Goal: Task Accomplishment & Management: Use online tool/utility

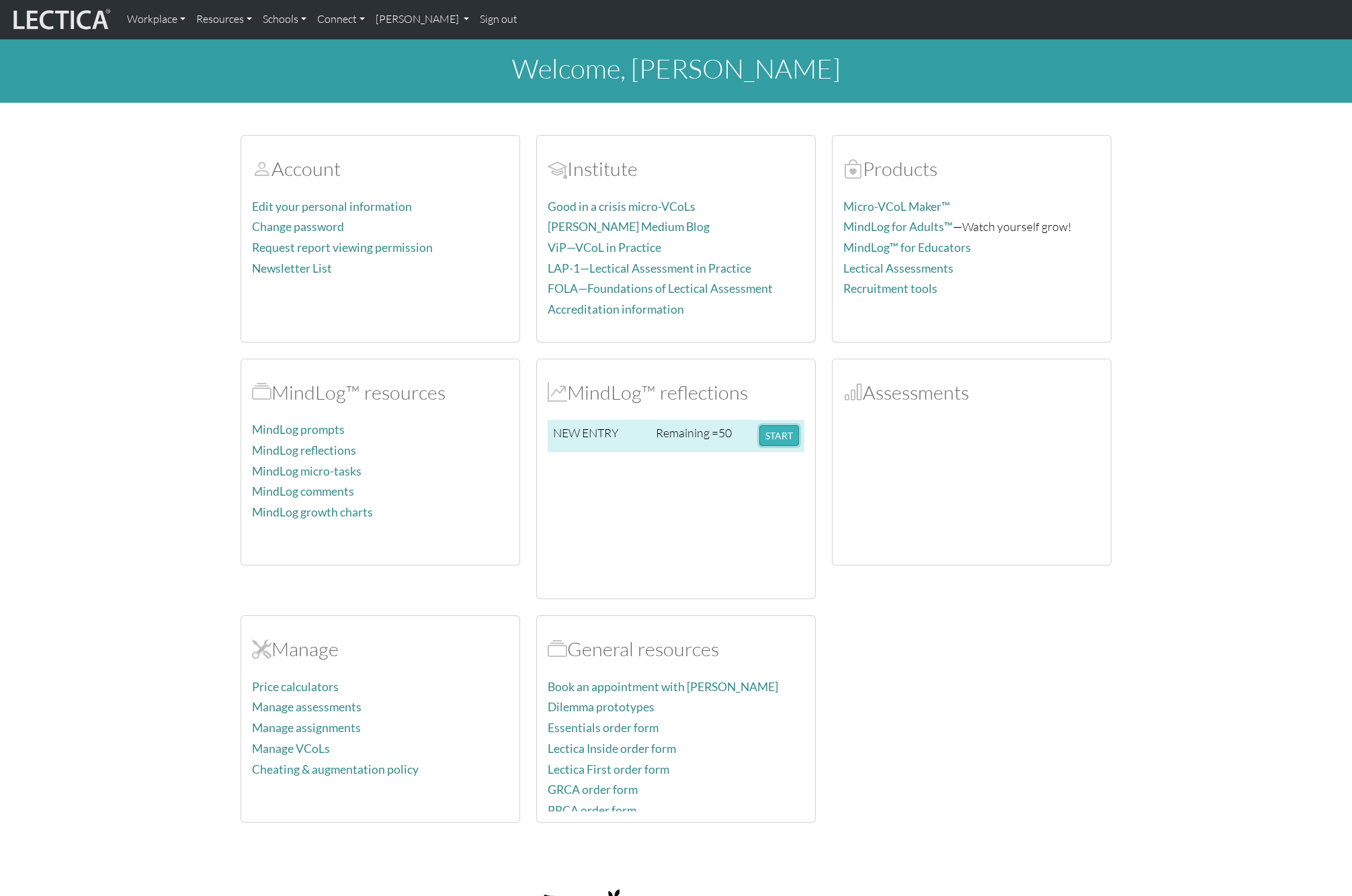
click at [766, 437] on button "START" at bounding box center [779, 435] width 39 height 21
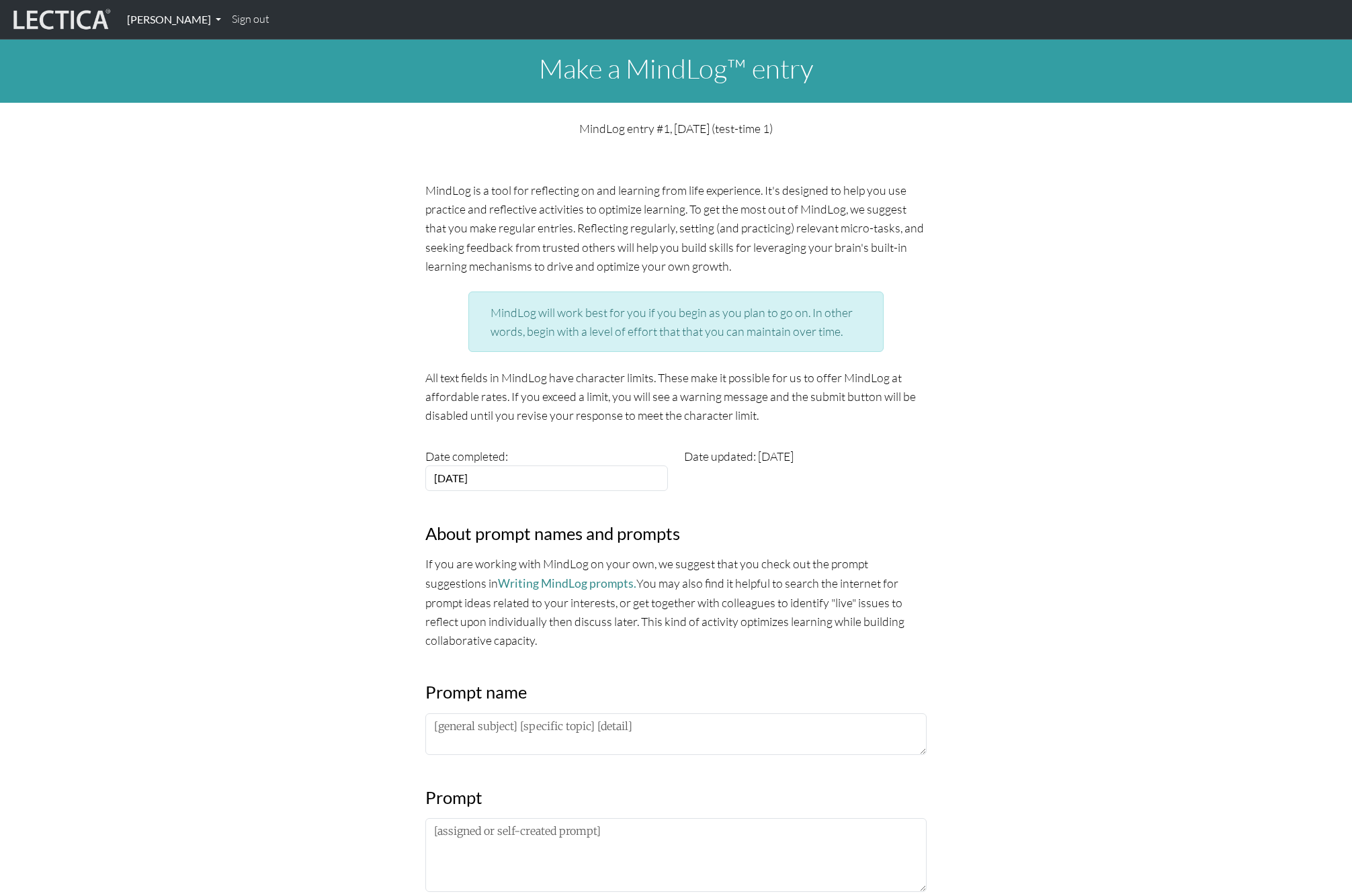
click at [204, 22] on link "[PERSON_NAME]" at bounding box center [174, 20] width 105 height 28
